Goal: Transaction & Acquisition: Purchase product/service

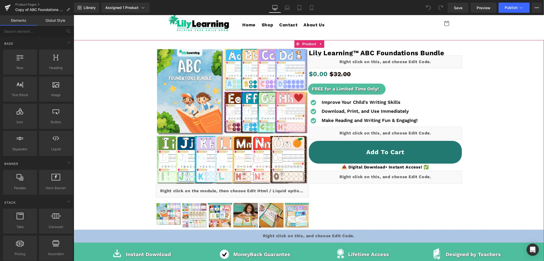
scroll to position [28, 0]
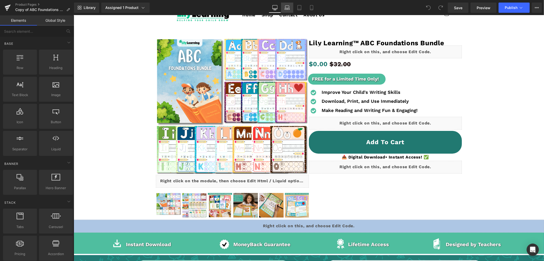
click at [286, 8] on icon at bounding box center [287, 9] width 5 height 2
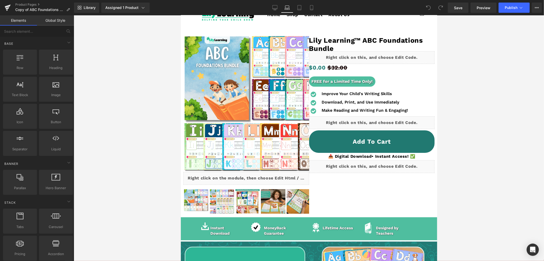
scroll to position [28, 0]
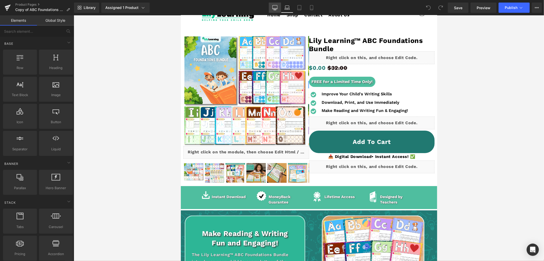
click at [275, 8] on icon at bounding box center [275, 8] width 5 height 0
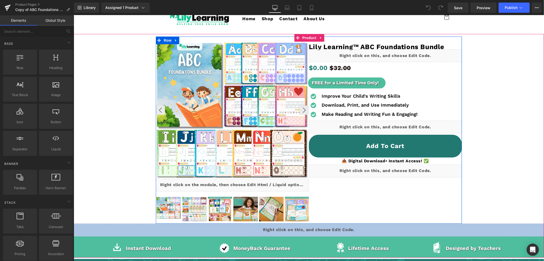
scroll to position [15, 0]
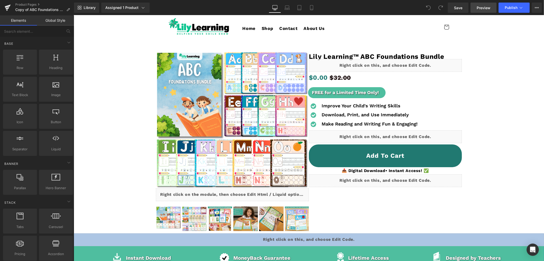
click at [483, 9] on span "Preview" at bounding box center [484, 7] width 14 height 5
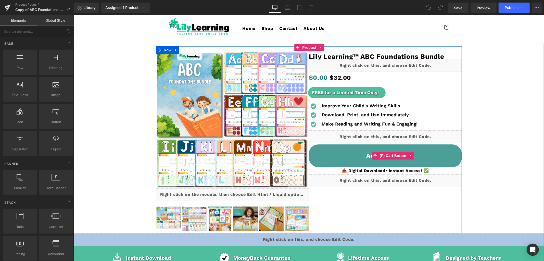
click at [328, 151] on button "Add To Cart" at bounding box center [385, 155] width 153 height 23
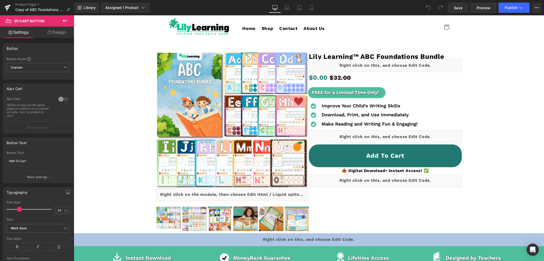
click at [57, 32] on link "Design" at bounding box center [56, 32] width 37 height 11
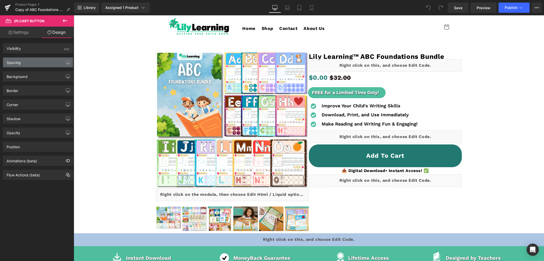
click at [21, 63] on div "Spacing" at bounding box center [38, 62] width 70 height 10
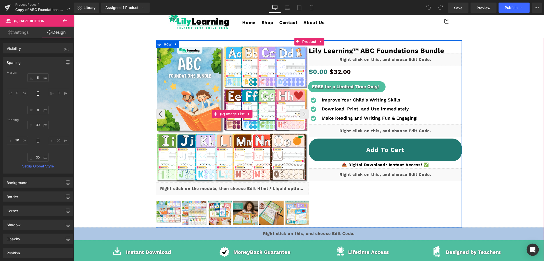
scroll to position [72, 0]
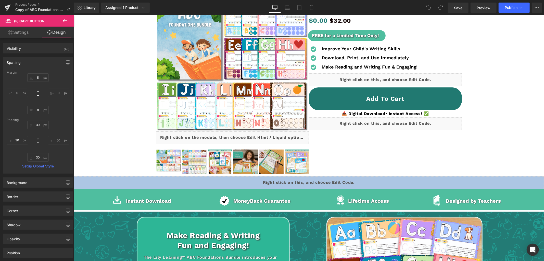
click at [18, 36] on link "Settings" at bounding box center [18, 32] width 37 height 11
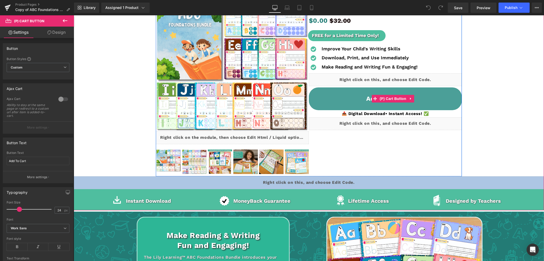
click at [335, 95] on button "Add To Cart" at bounding box center [385, 98] width 153 height 23
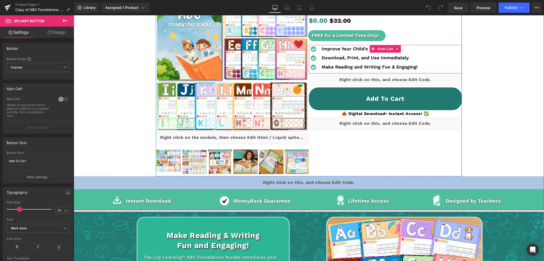
click at [441, 59] on div "Icon Improve Your Child's Writing Skills Text Block Icon Download, Print, and U…" at bounding box center [385, 59] width 153 height 28
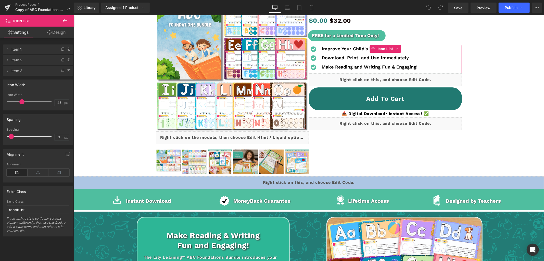
click at [62, 33] on link "Design" at bounding box center [56, 32] width 37 height 11
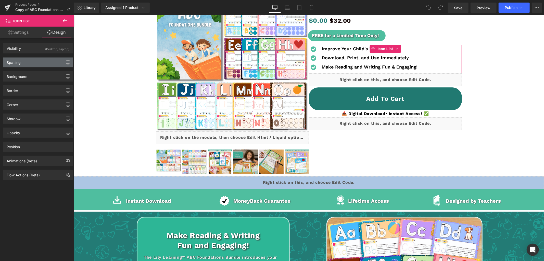
click at [28, 60] on div "Spacing" at bounding box center [38, 62] width 70 height 10
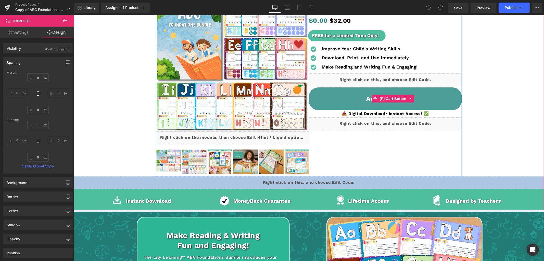
click at [317, 103] on button "Add To Cart" at bounding box center [385, 98] width 153 height 23
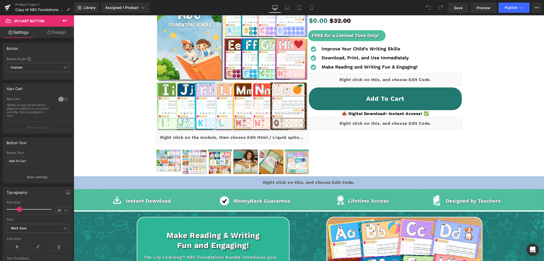
click at [63, 20] on icon at bounding box center [65, 21] width 6 height 6
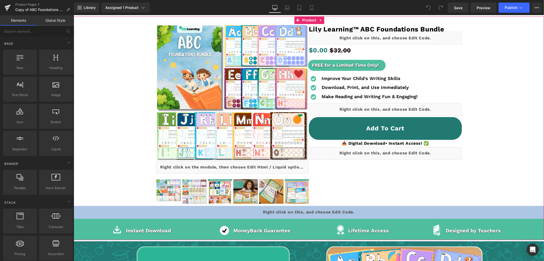
scroll to position [15, 0]
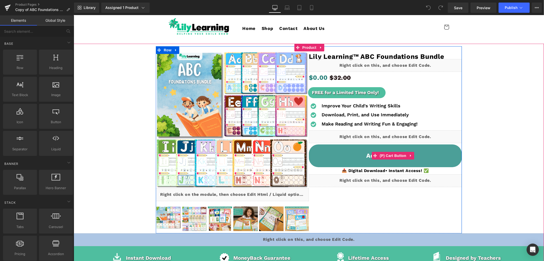
click at [440, 149] on button "Add To Cart" at bounding box center [385, 155] width 153 height 23
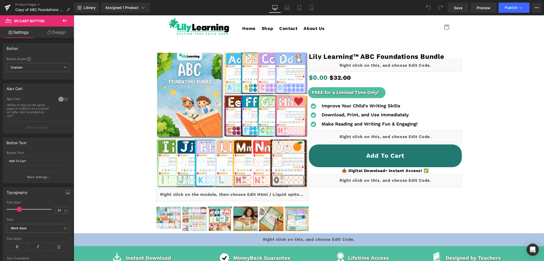
click at [53, 32] on link "Design" at bounding box center [56, 32] width 37 height 11
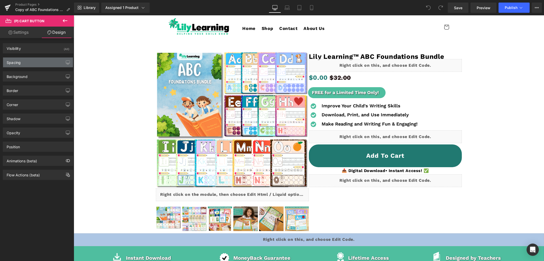
click at [29, 58] on div "Spacing" at bounding box center [38, 62] width 70 height 10
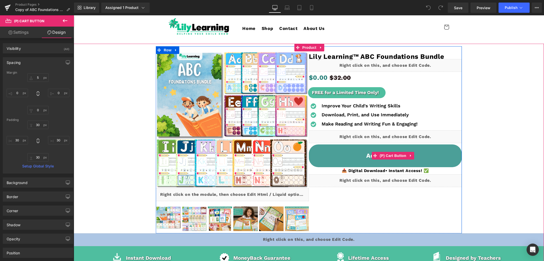
click at [318, 154] on button "Add To Cart" at bounding box center [385, 155] width 153 height 23
